Goal: Book appointment/travel/reservation

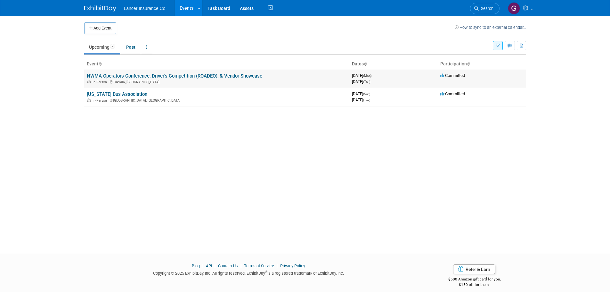
click at [164, 76] on link "NWMA Operators Conference, Driver's Competition (ROADEO), & Vendor Showcase" at bounding box center [175, 76] width 176 height 6
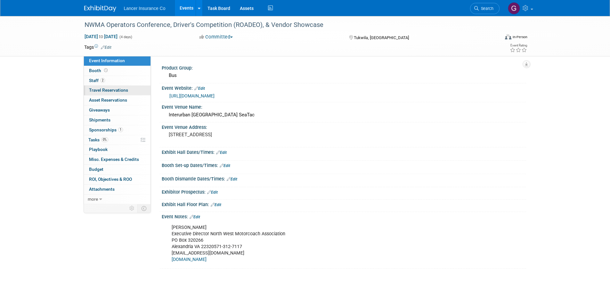
click at [111, 89] on span "Travel Reservations 0" at bounding box center [108, 89] width 39 height 5
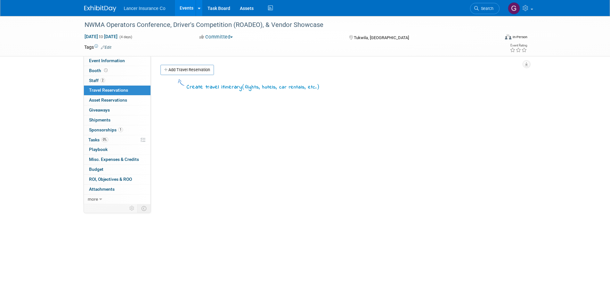
click at [354, 137] on div "Create travel itinerary ( flights, hotels, car rentals, etc. )" at bounding box center [340, 174] width 361 height 192
